Goal: Check status

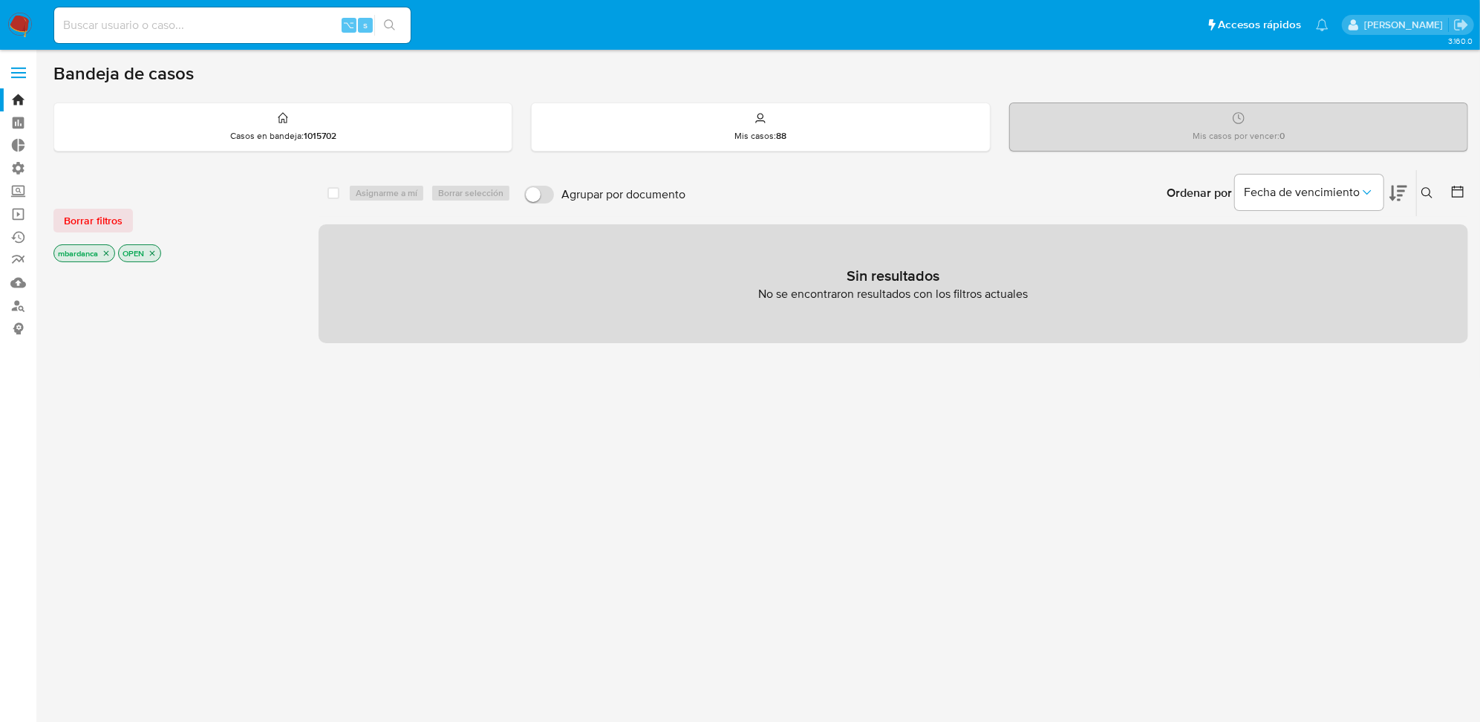
click at [209, 27] on input at bounding box center [232, 25] width 357 height 19
paste input "2466636273"
type input "2466636273"
click at [400, 18] on button "search-icon" at bounding box center [389, 25] width 30 height 21
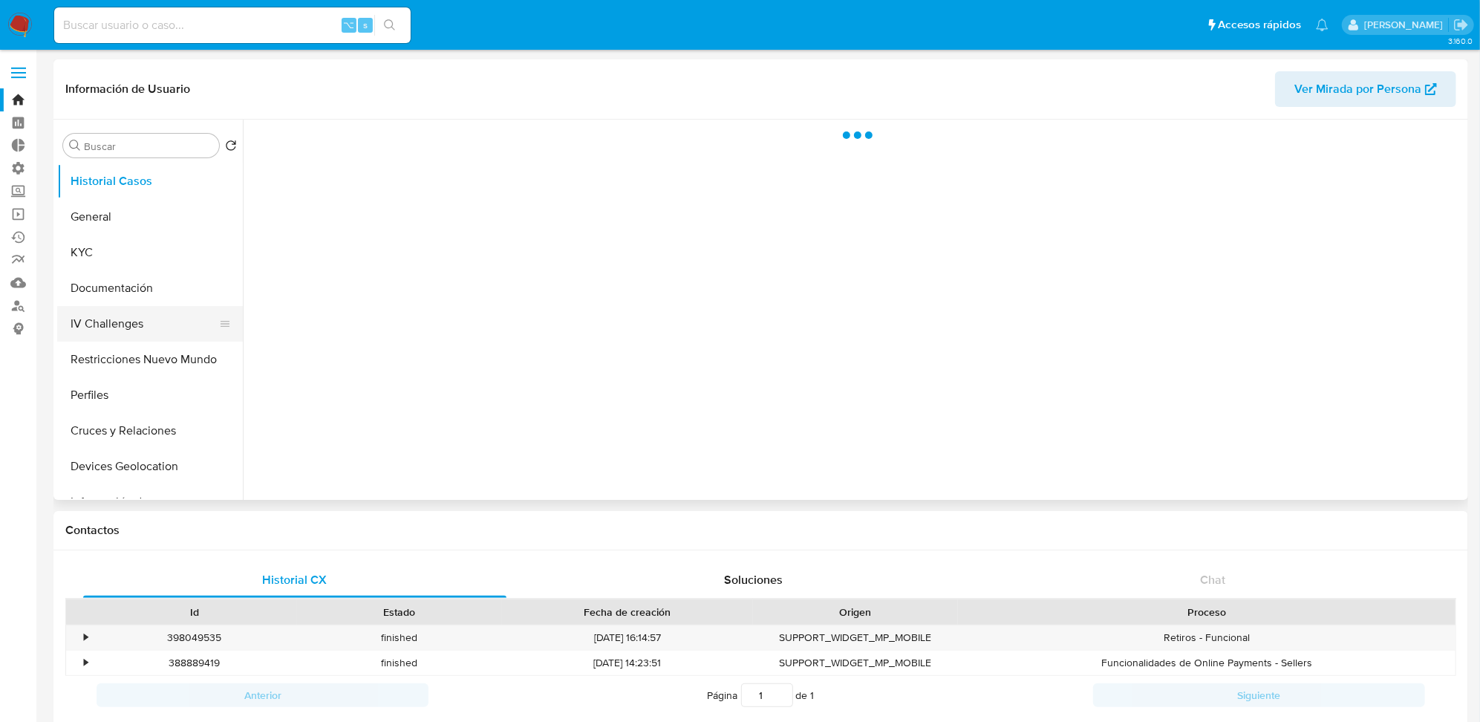
select select "10"
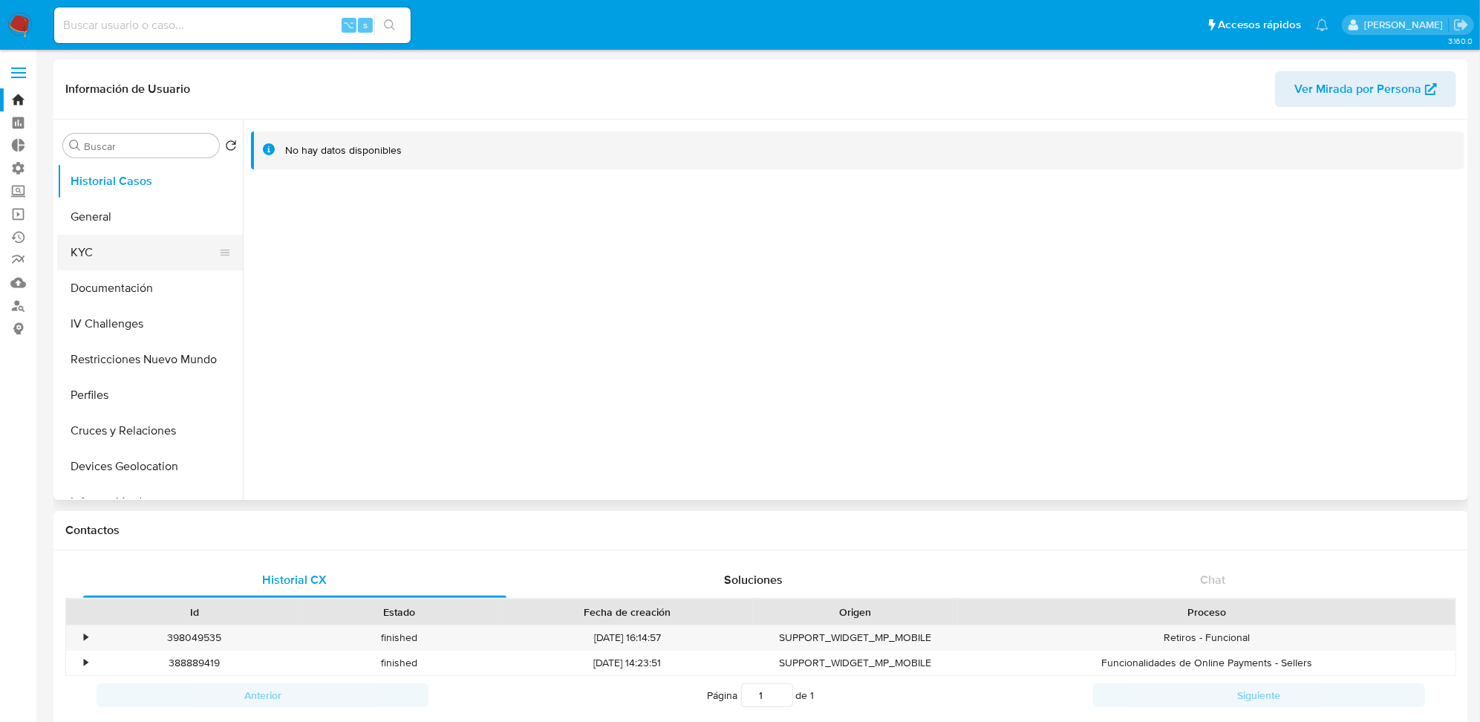
click at [143, 249] on button "KYC" at bounding box center [144, 253] width 174 height 36
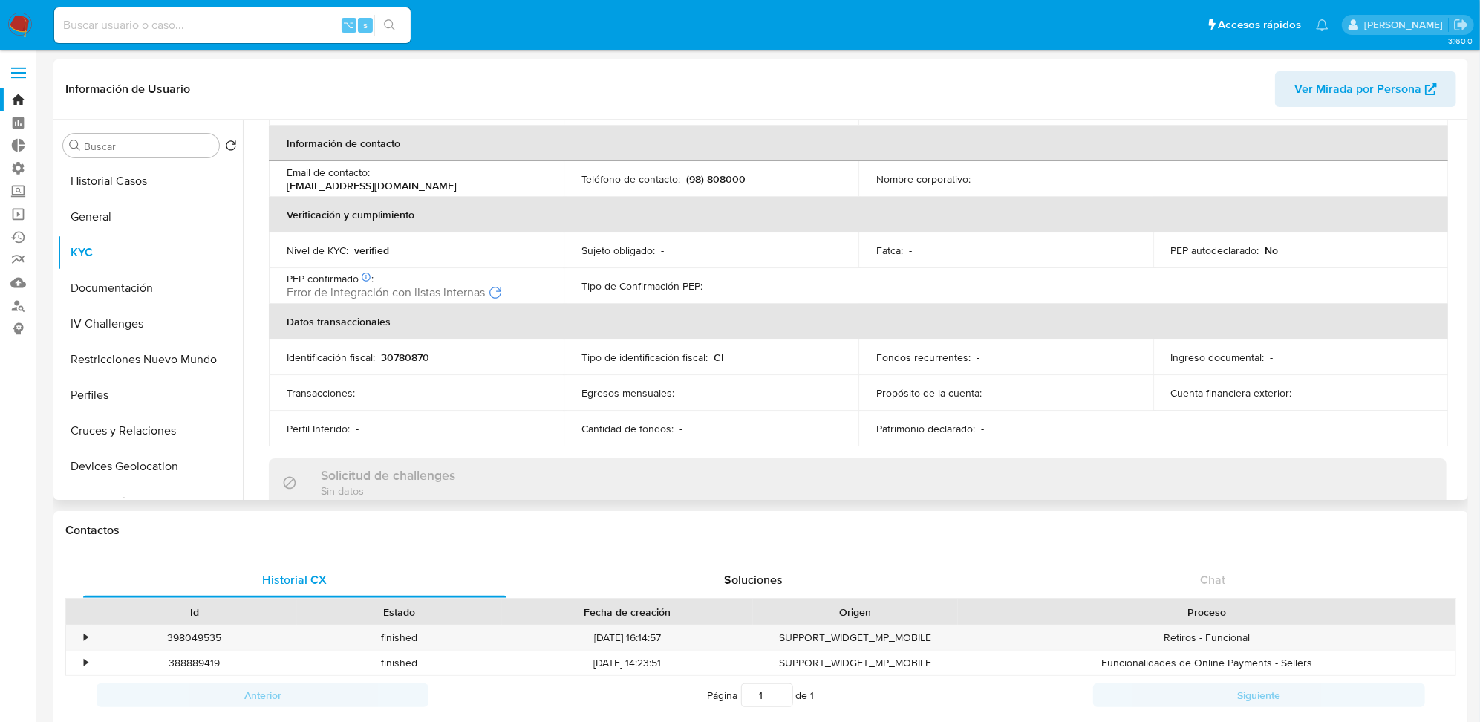
scroll to position [294, 0]
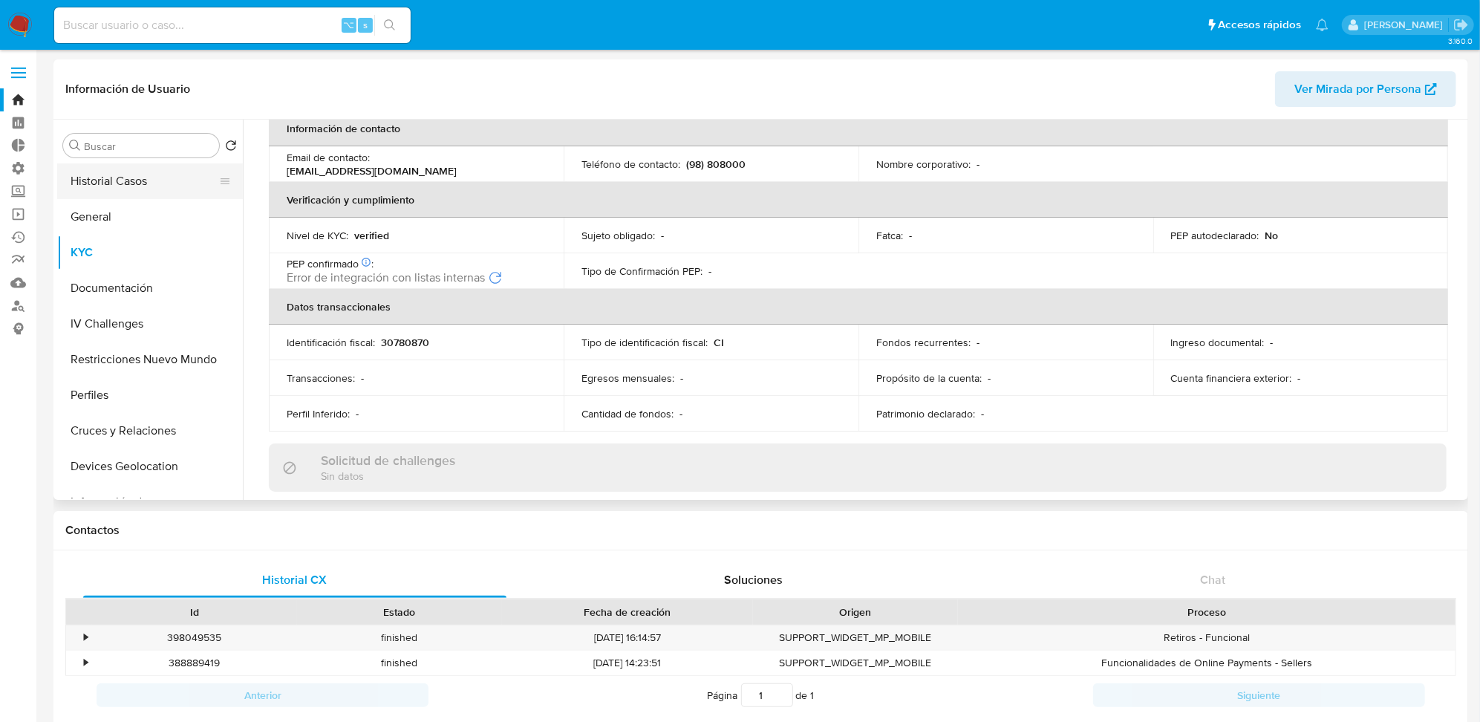
click at [152, 192] on button "Historial Casos" at bounding box center [144, 181] width 174 height 36
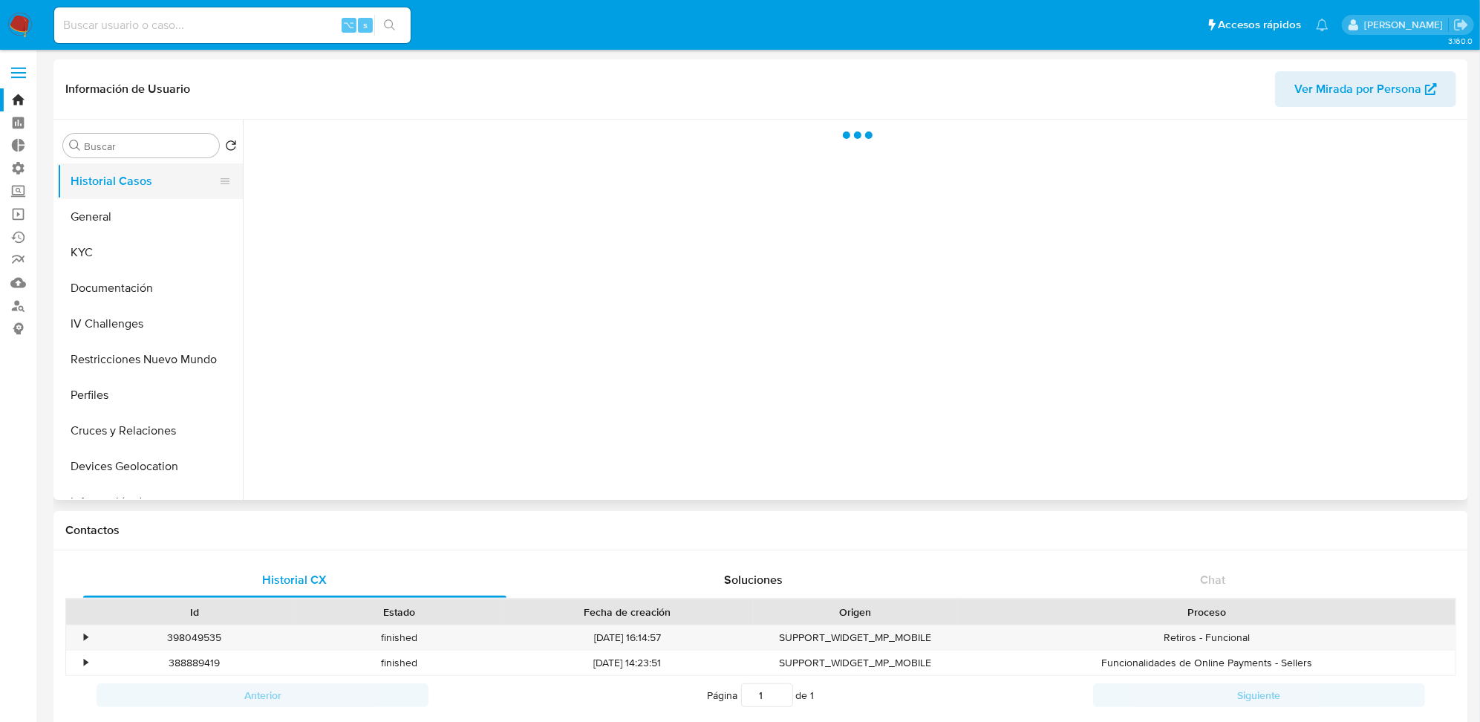
scroll to position [0, 0]
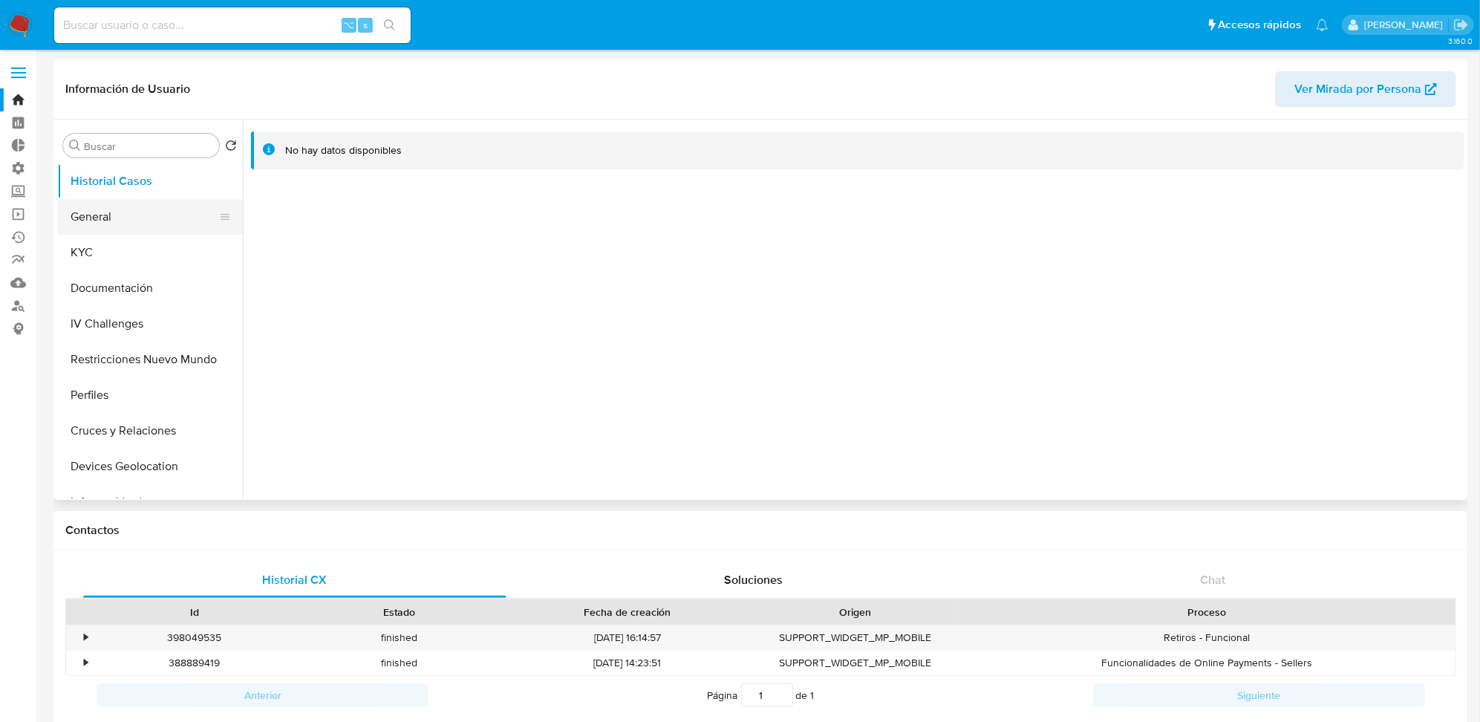
click at [140, 209] on button "General" at bounding box center [144, 217] width 174 height 36
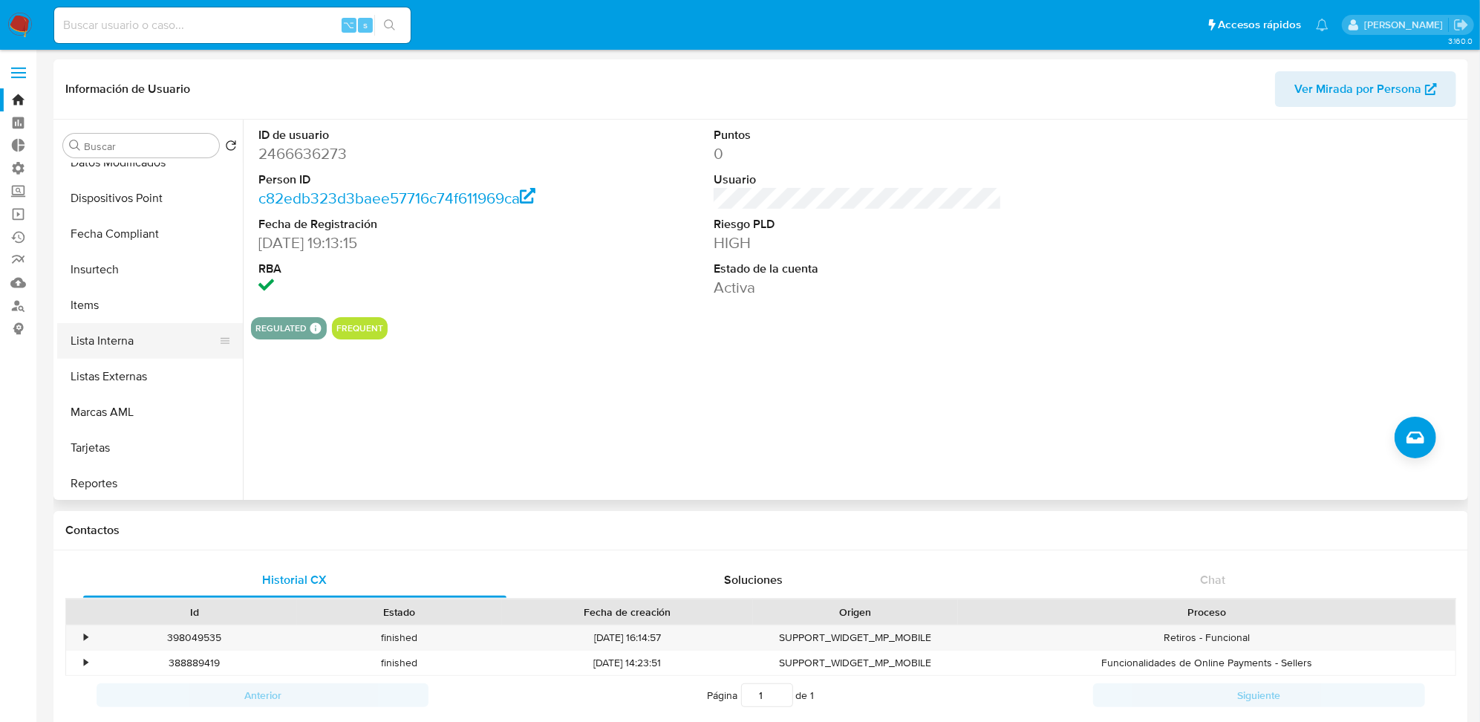
scroll to position [625, 0]
click at [155, 341] on button "Lista Interna" at bounding box center [144, 340] width 174 height 36
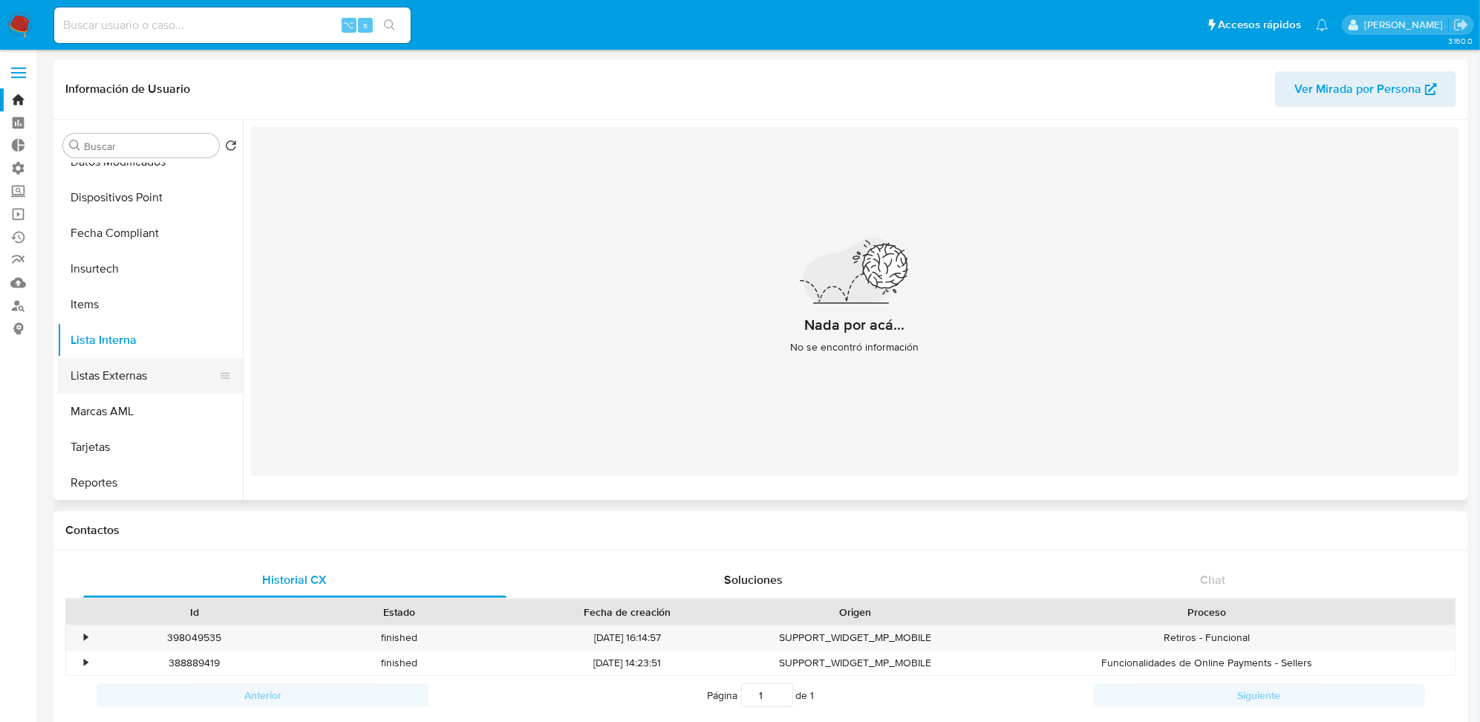
click at [160, 375] on button "Listas Externas" at bounding box center [144, 376] width 174 height 36
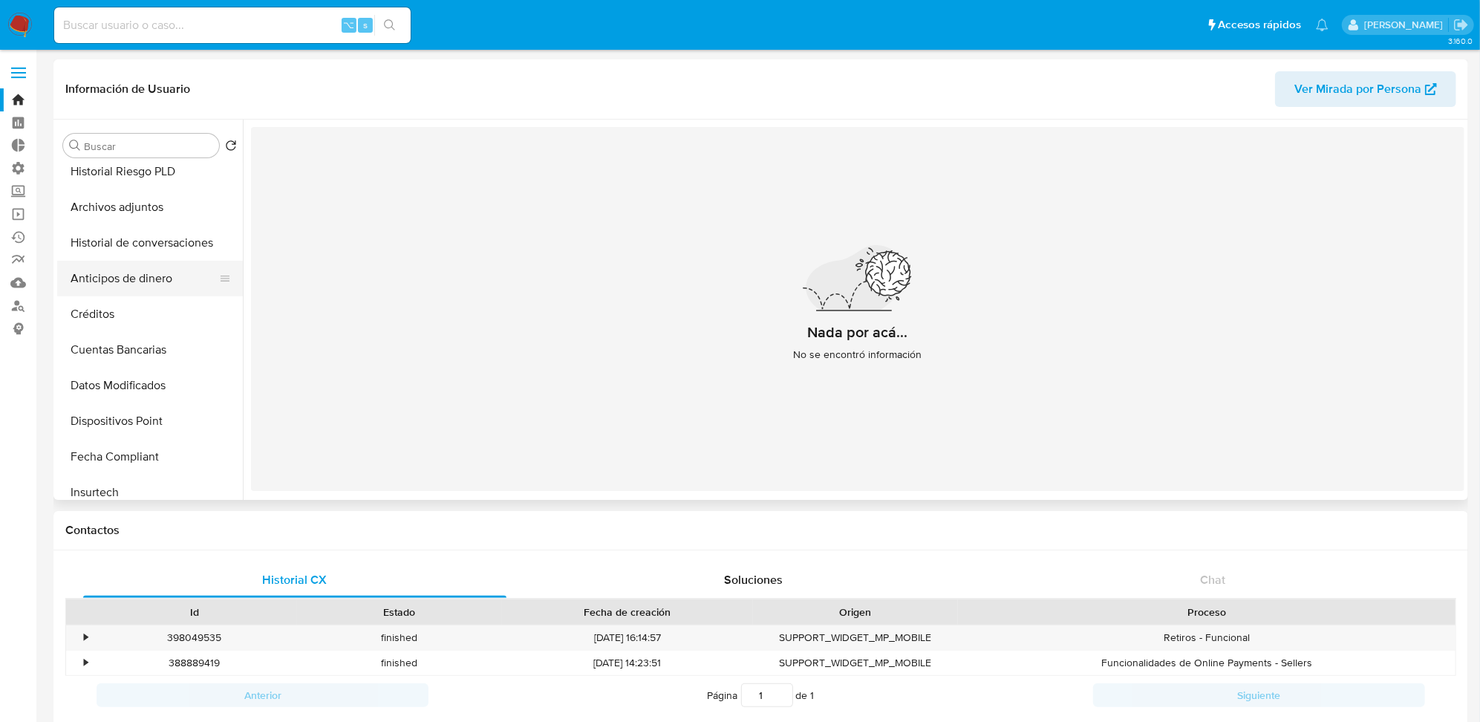
scroll to position [395, 0]
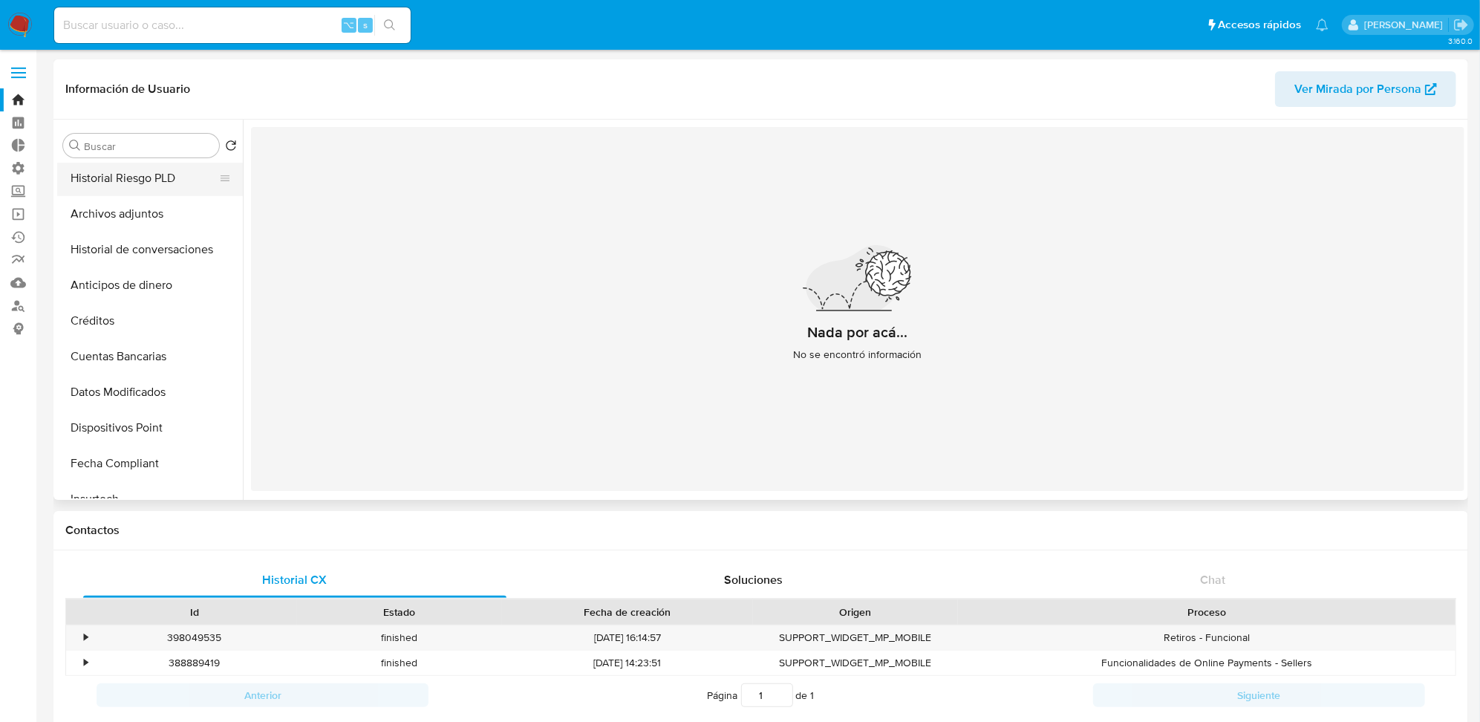
click at [149, 164] on button "Historial Riesgo PLD" at bounding box center [144, 178] width 174 height 36
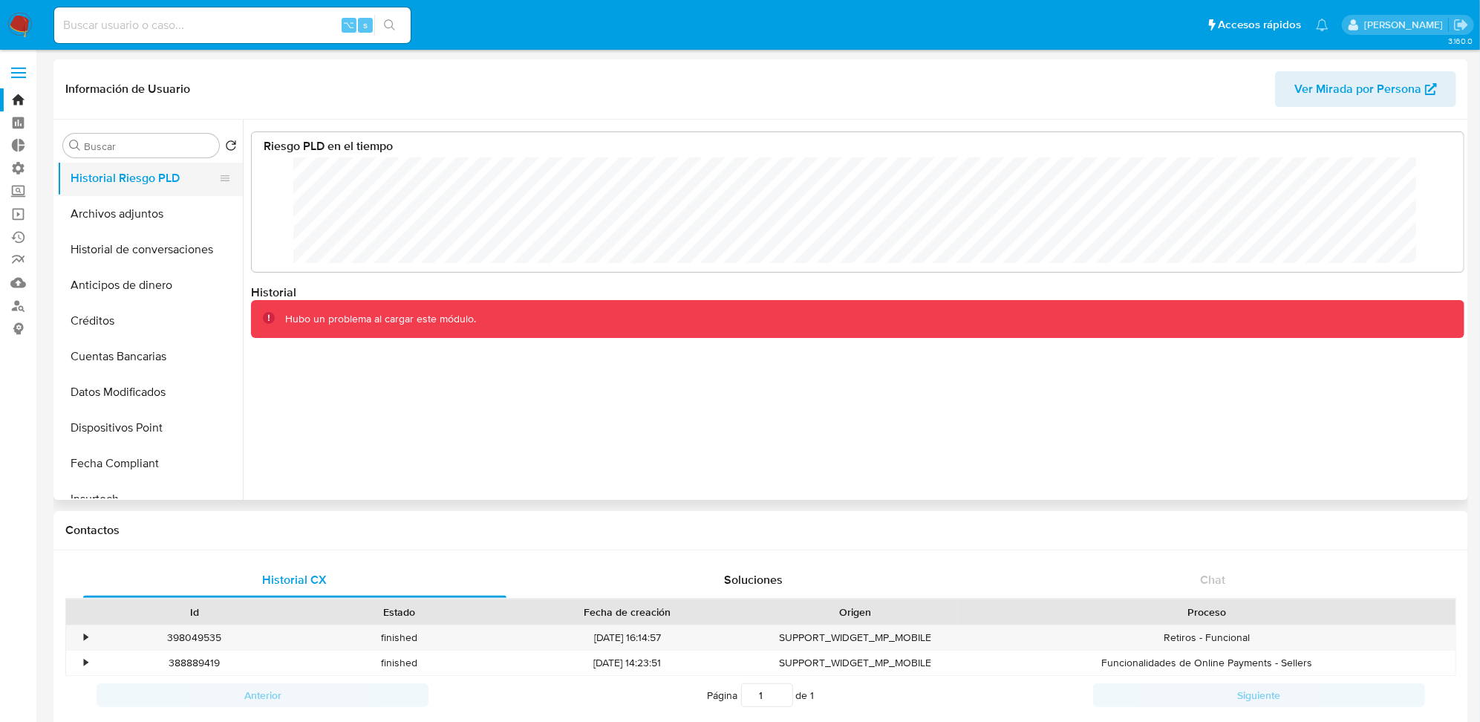
scroll to position [111, 1183]
